Goal: Information Seeking & Learning: Learn about a topic

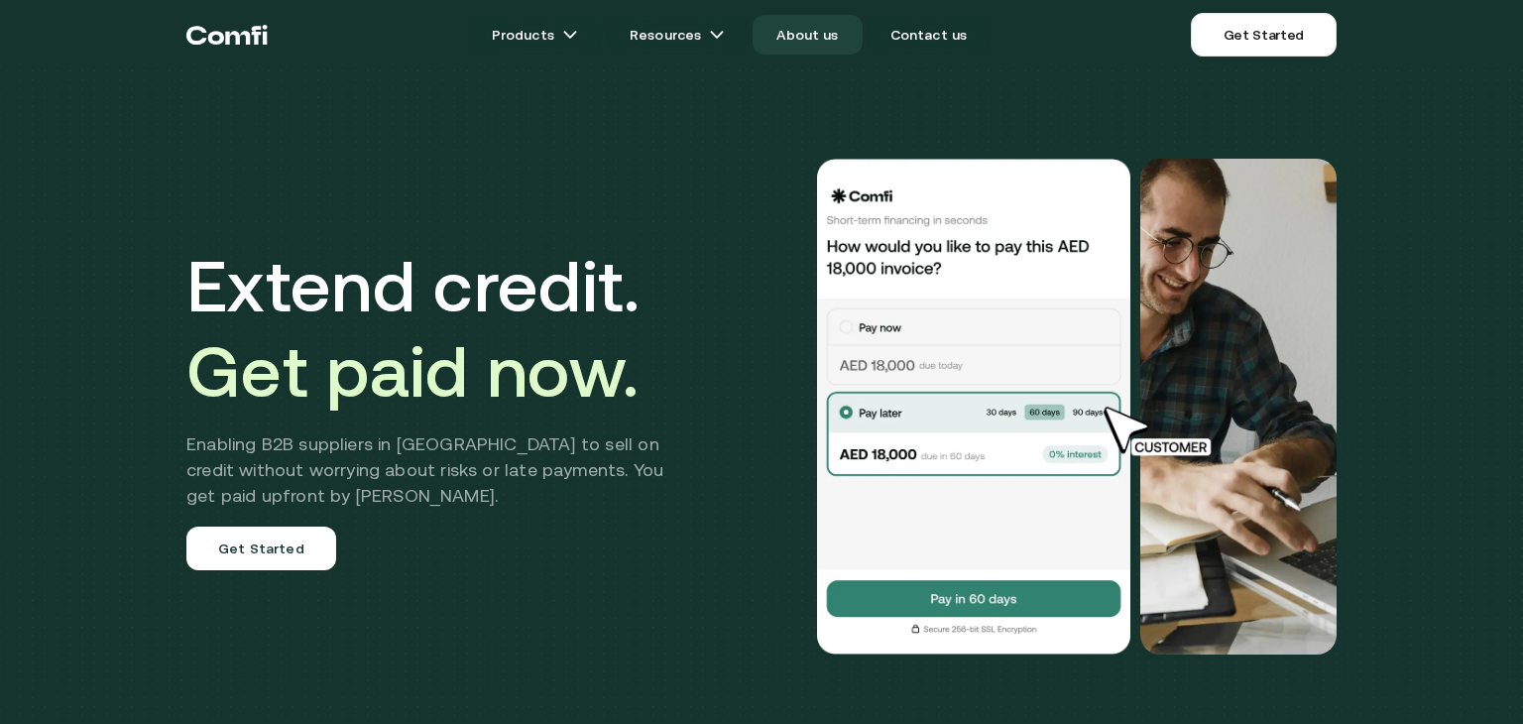
click at [773, 32] on link "About us" at bounding box center [807, 35] width 109 height 40
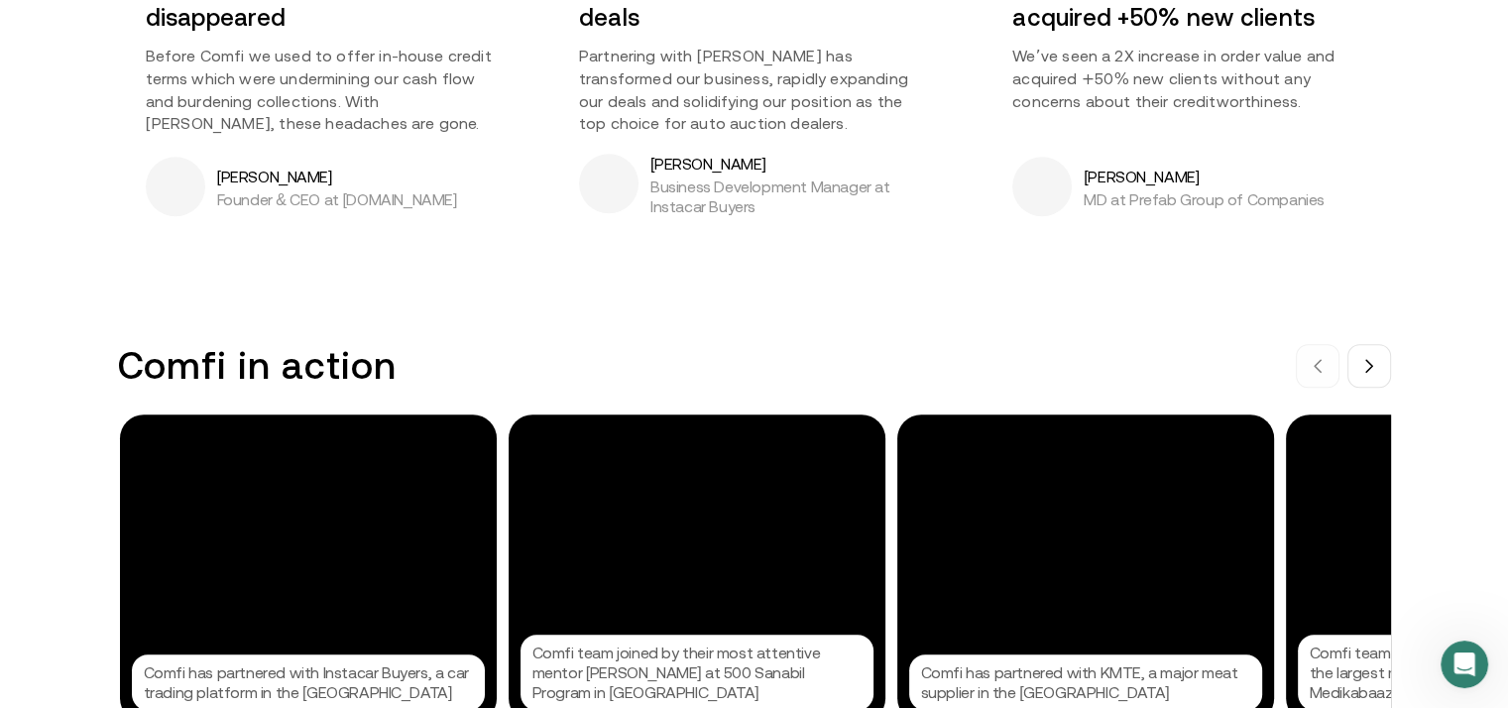
scroll to position [1844, 0]
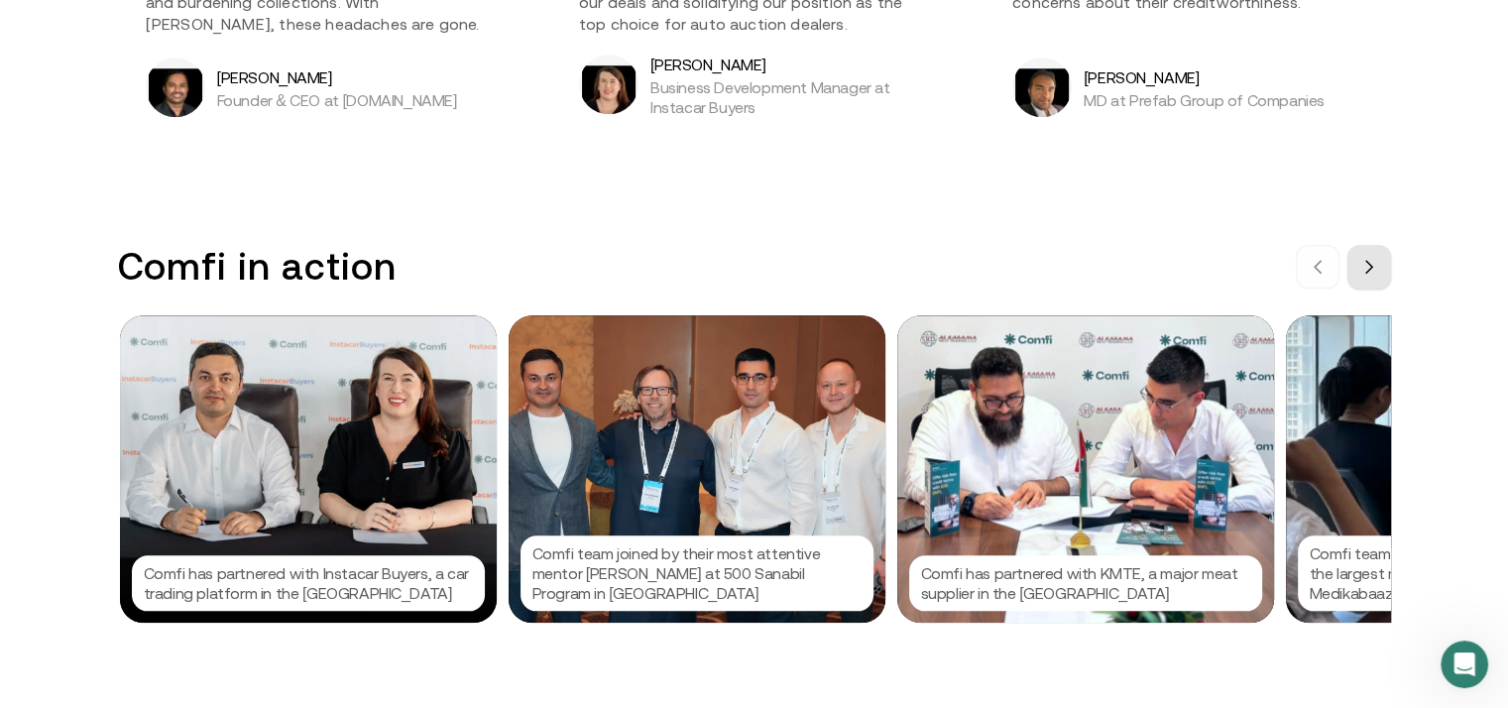
click at [1372, 265] on icon at bounding box center [1369, 267] width 6 height 12
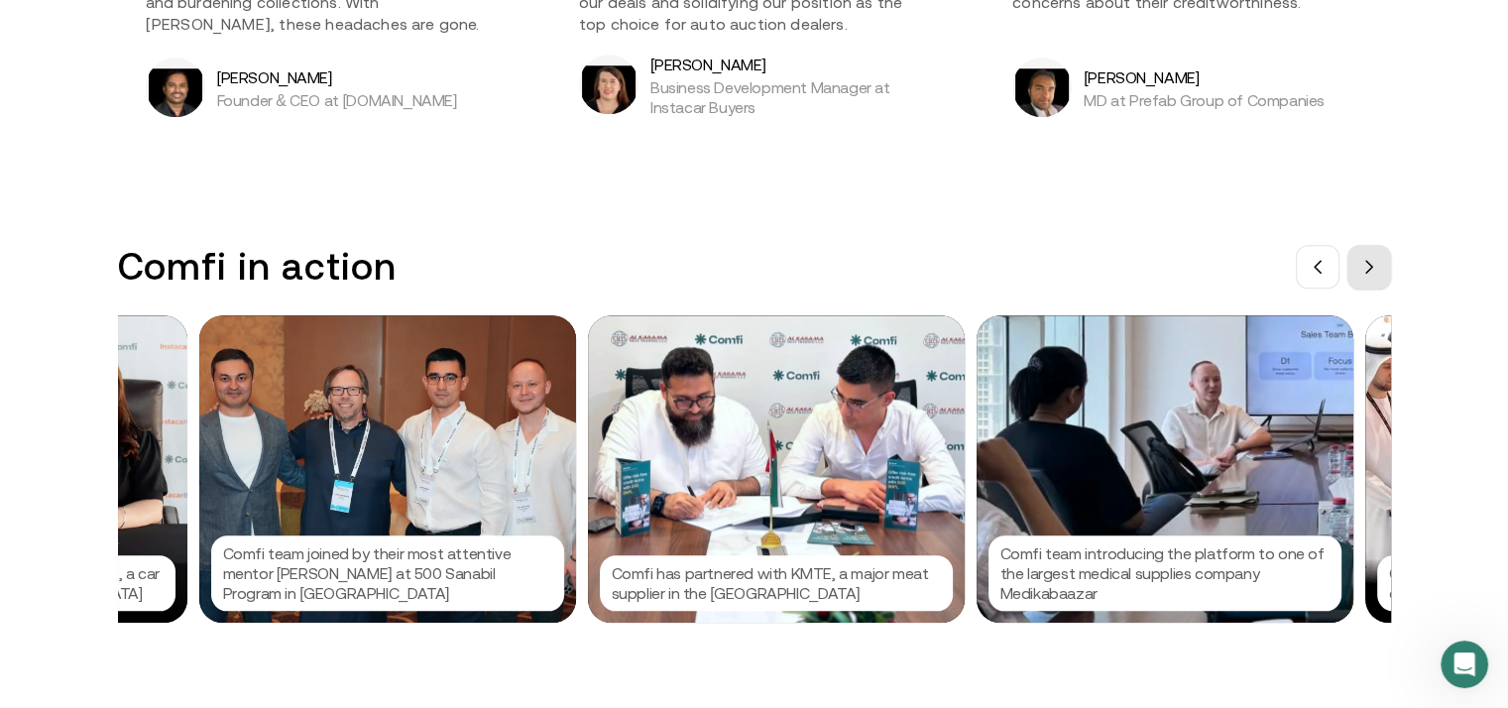
click at [1372, 265] on icon at bounding box center [1369, 267] width 6 height 12
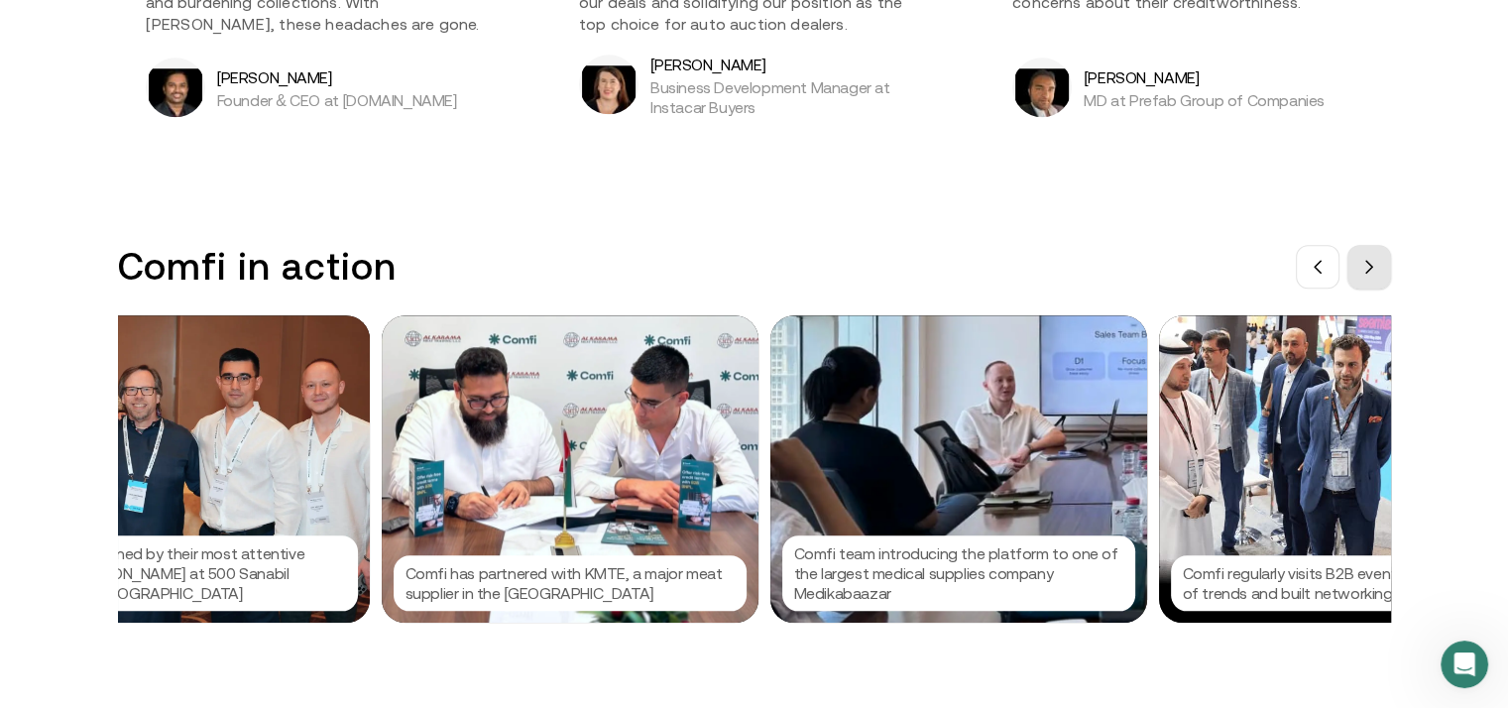
click at [1372, 265] on icon at bounding box center [1369, 267] width 6 height 12
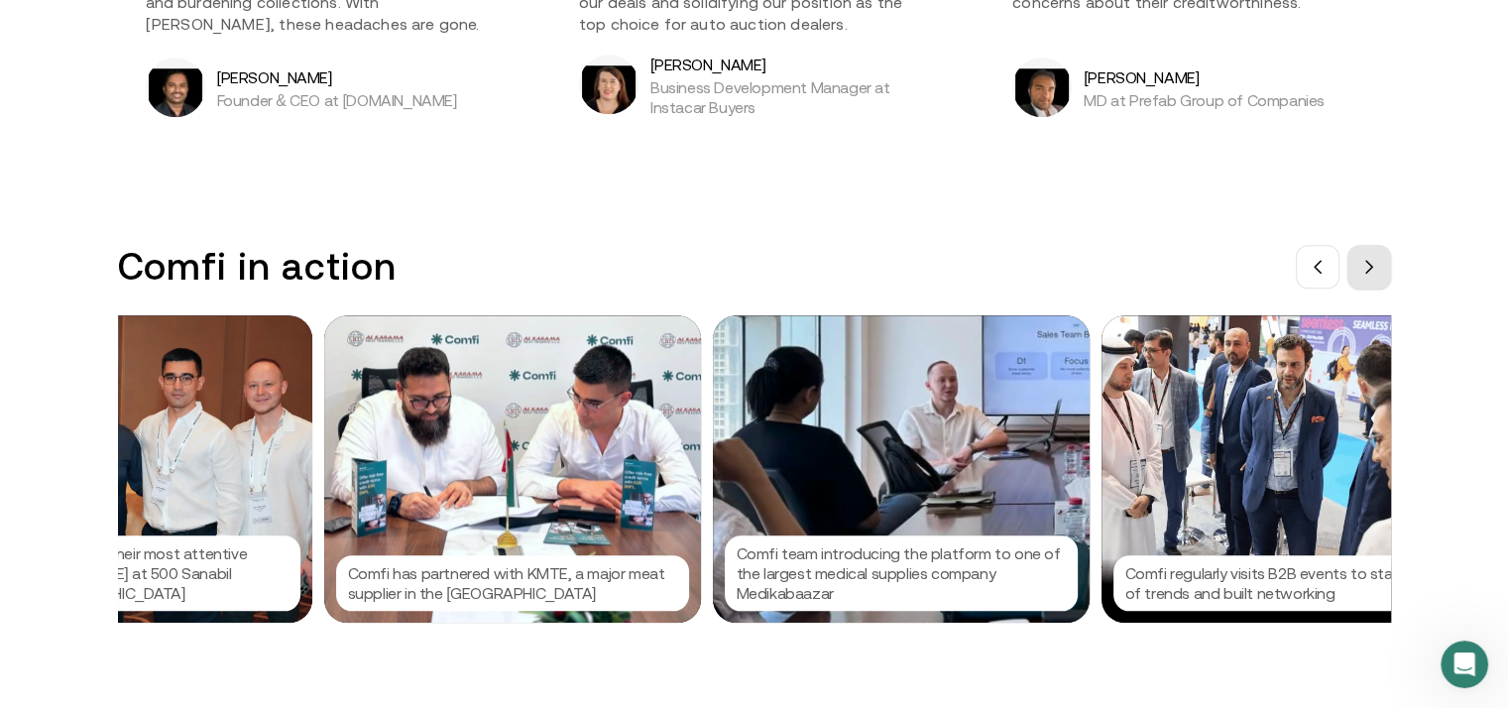
click at [1372, 265] on icon at bounding box center [1369, 267] width 6 height 12
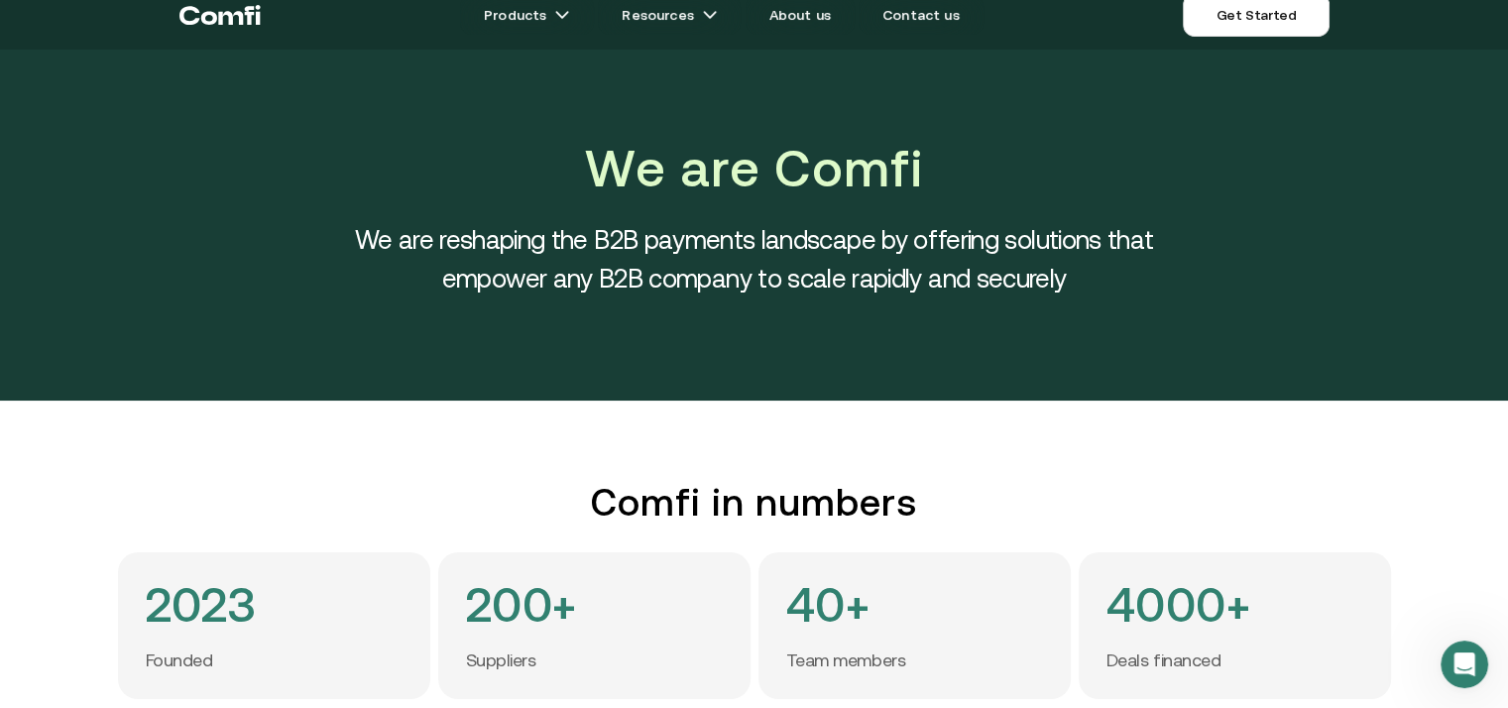
scroll to position [0, 0]
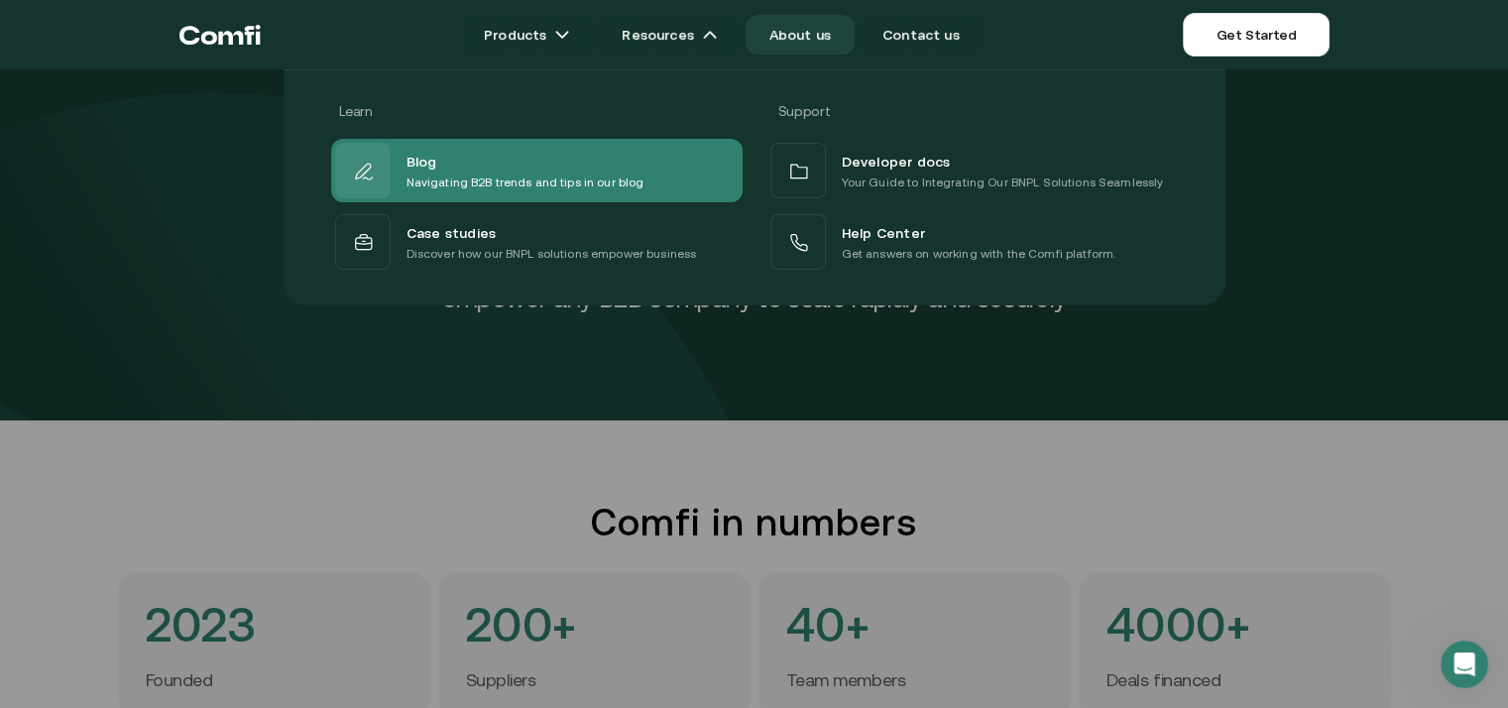
click at [593, 163] on div "Blog" at bounding box center [526, 161] width 238 height 24
